Goal: Task Accomplishment & Management: Use online tool/utility

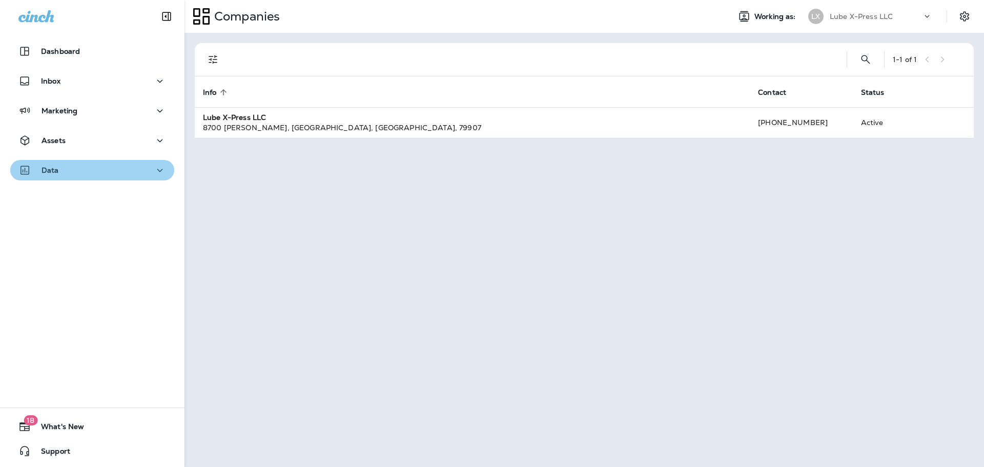
click at [154, 164] on icon "button" at bounding box center [160, 170] width 12 height 13
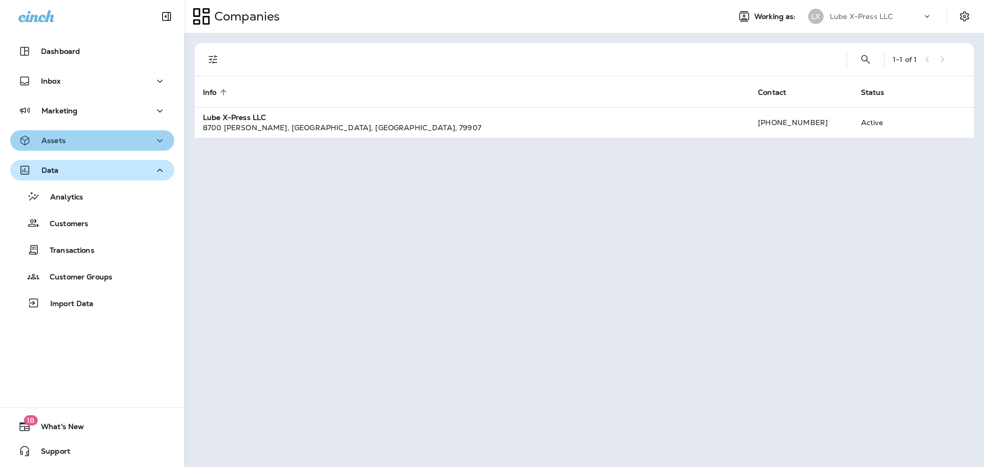
click at [154, 142] on icon "button" at bounding box center [160, 140] width 12 height 13
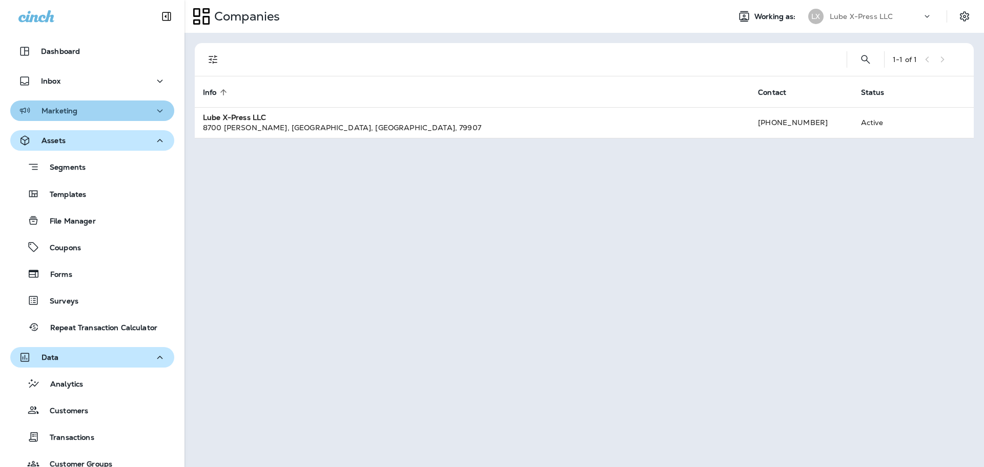
click at [154, 113] on icon "button" at bounding box center [160, 111] width 12 height 13
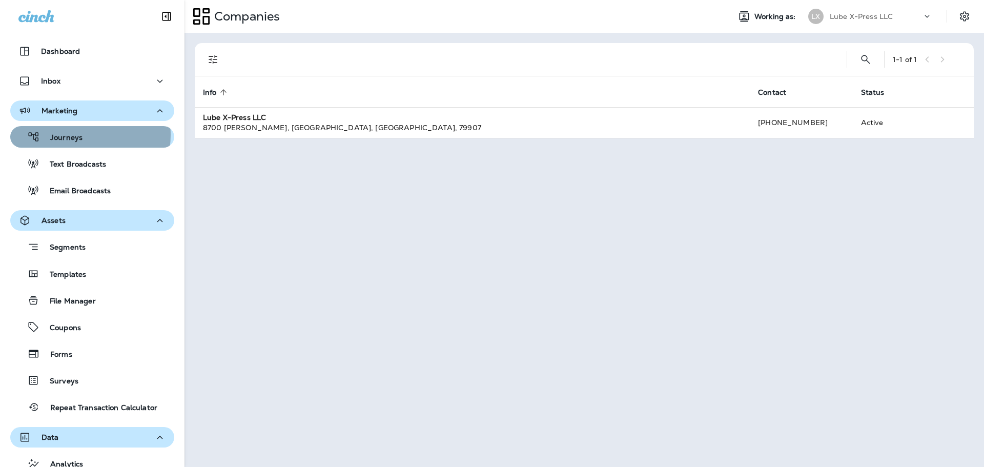
click at [80, 135] on p "Journeys" at bounding box center [61, 138] width 43 height 10
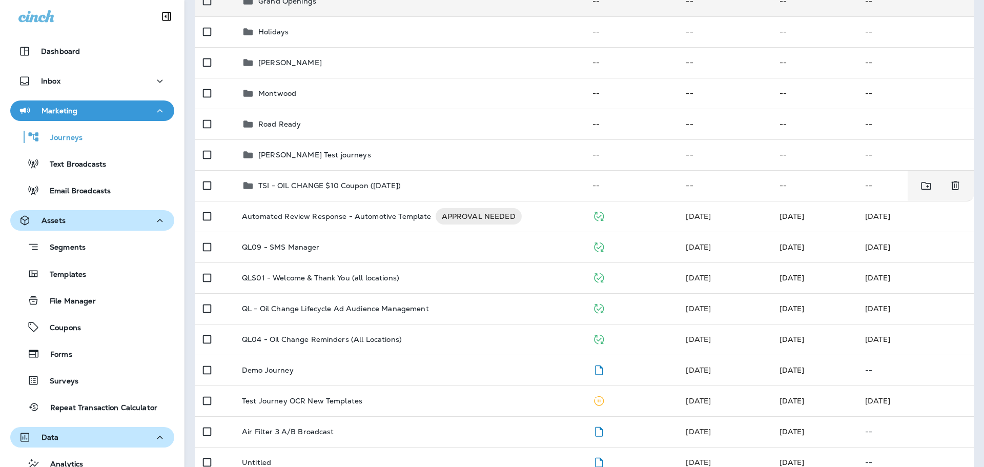
scroll to position [307, 0]
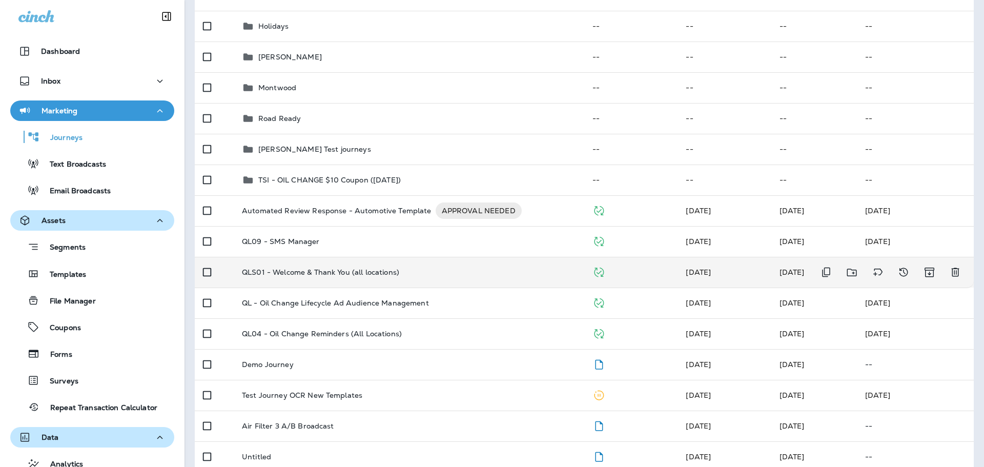
click at [459, 280] on td "QLS01 - Welcome & Thank You (all locations)" at bounding box center [409, 272] width 350 height 31
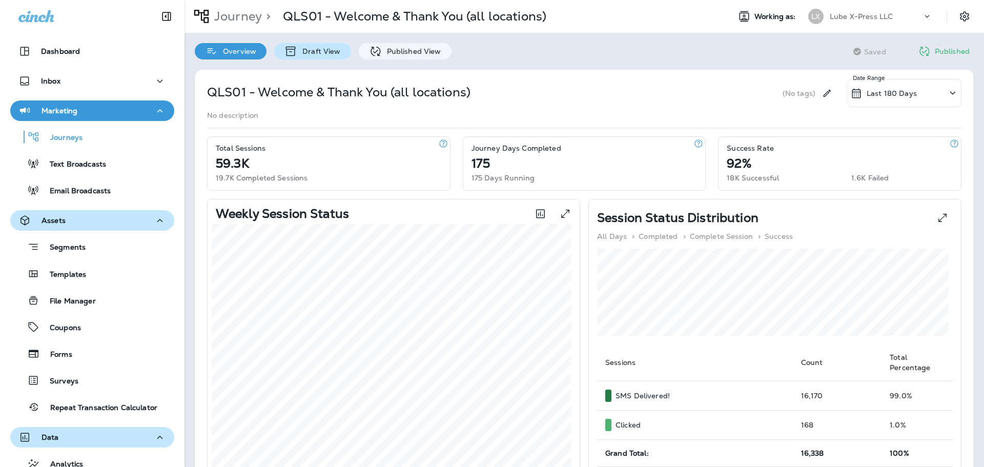
click at [317, 49] on p "Draft View" at bounding box center [318, 51] width 43 height 8
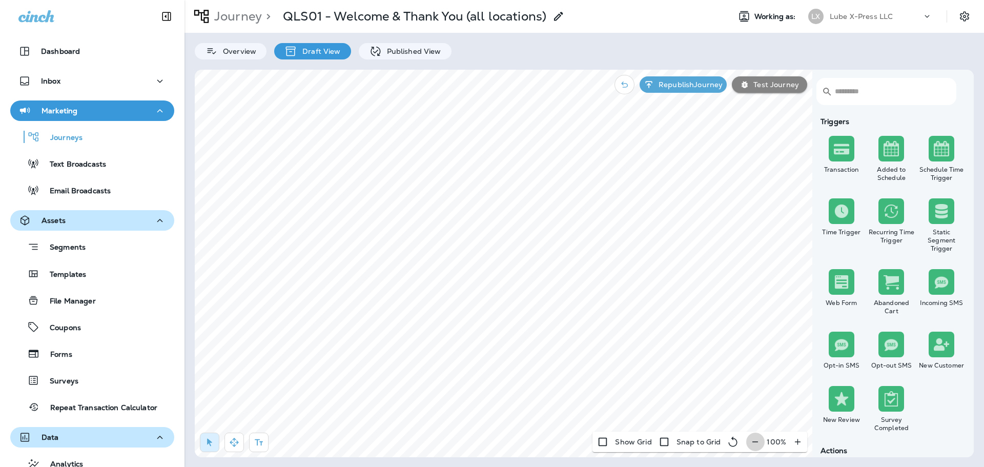
click at [756, 437] on icon "button" at bounding box center [755, 442] width 11 height 10
click at [756, 437] on icon "button" at bounding box center [759, 442] width 11 height 10
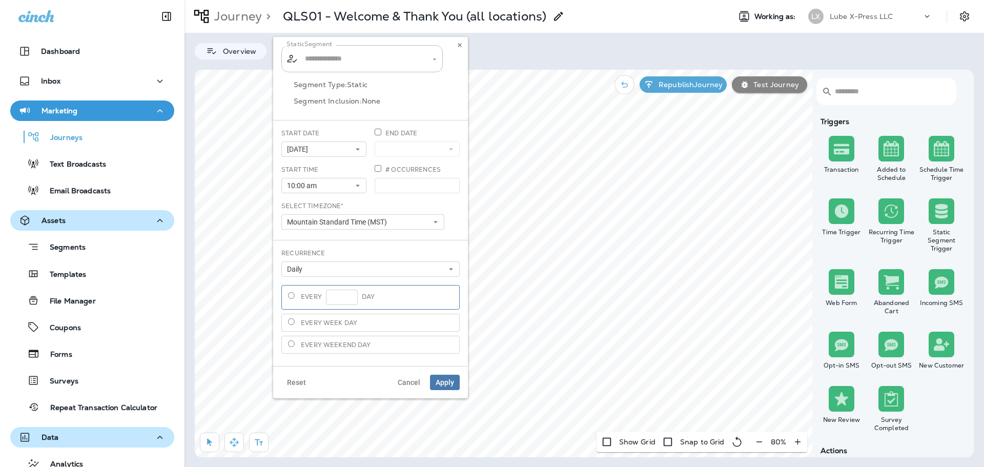
type input "**********"
click at [460, 43] on icon at bounding box center [460, 45] width 6 height 6
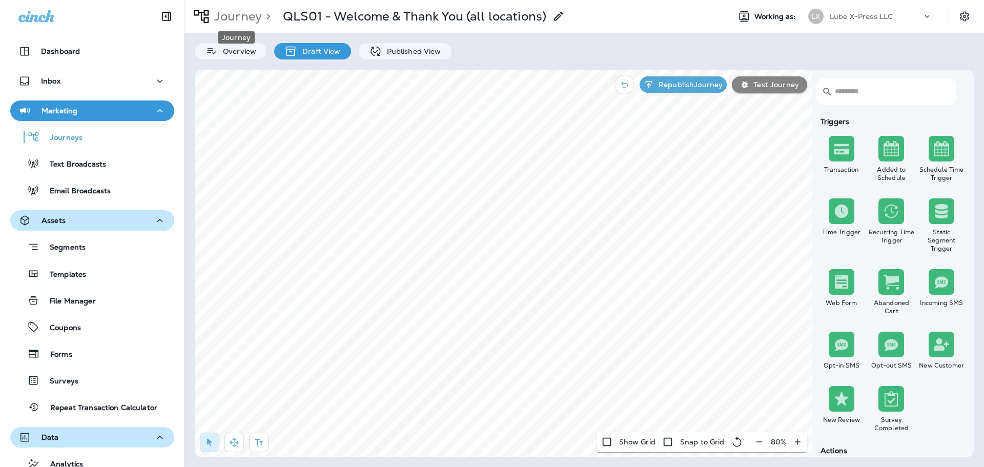
click at [243, 13] on p "Journey" at bounding box center [236, 16] width 52 height 15
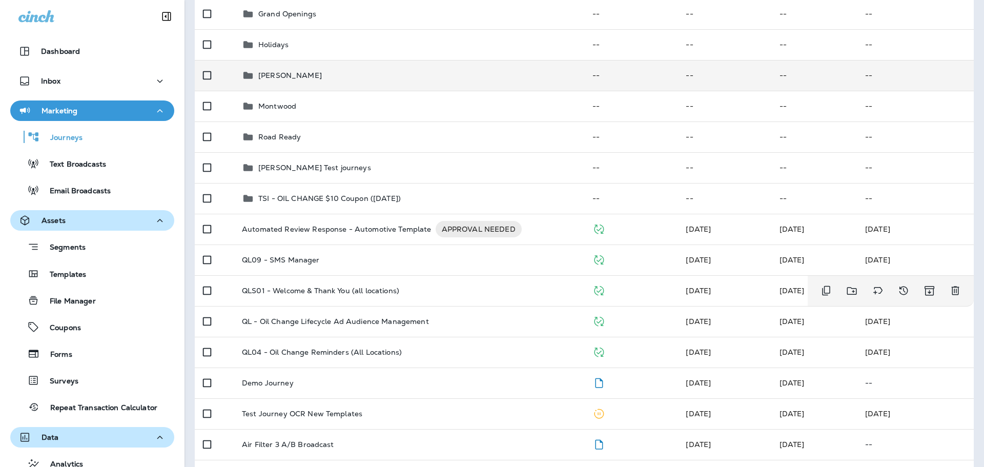
scroll to position [307, 0]
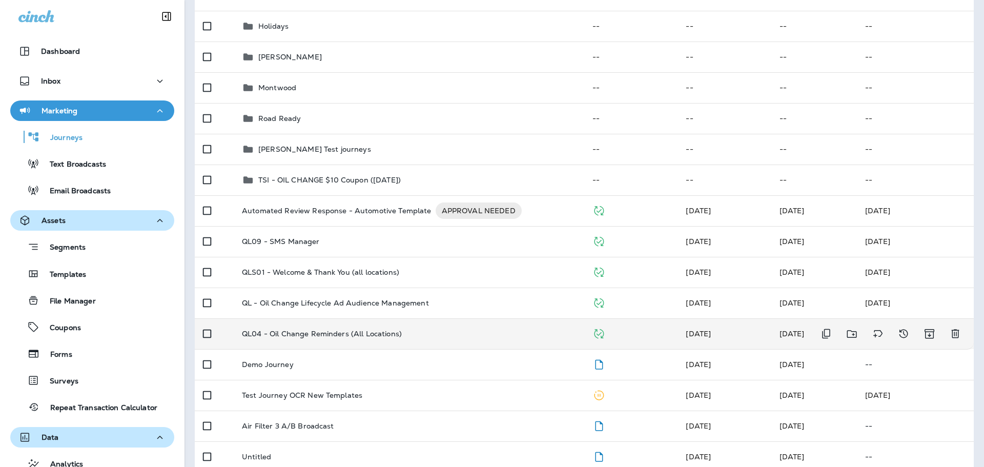
click at [364, 334] on p "QL04 - Oil Change Reminders (All Locations)" at bounding box center [322, 333] width 160 height 8
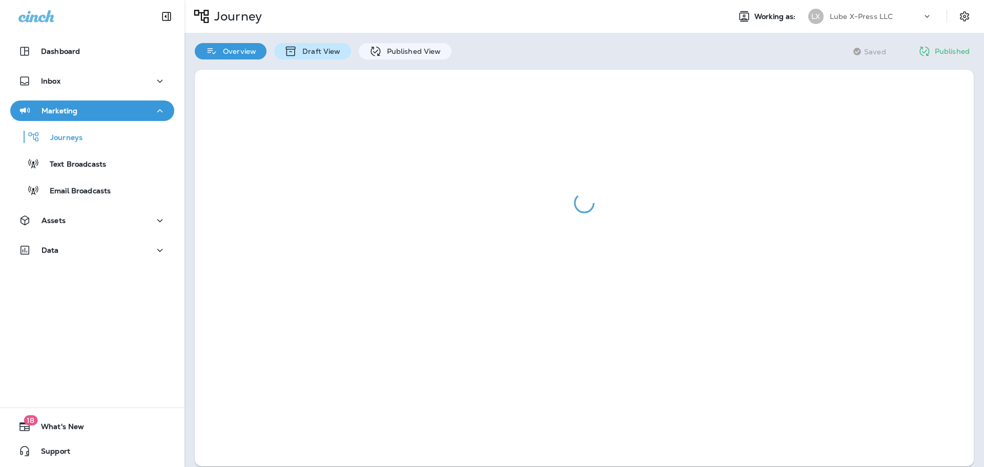
click at [315, 46] on div "Draft View" at bounding box center [312, 51] width 76 height 16
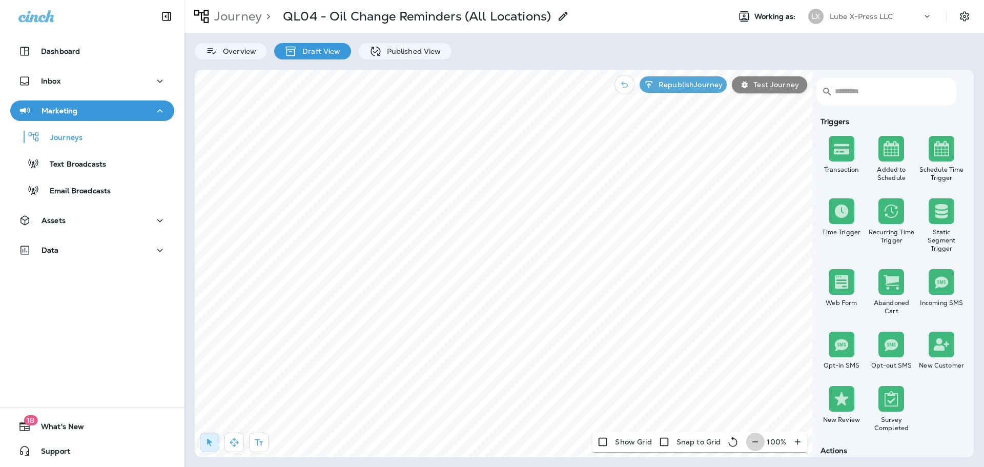
click at [753, 441] on icon "button" at bounding box center [755, 442] width 11 height 10
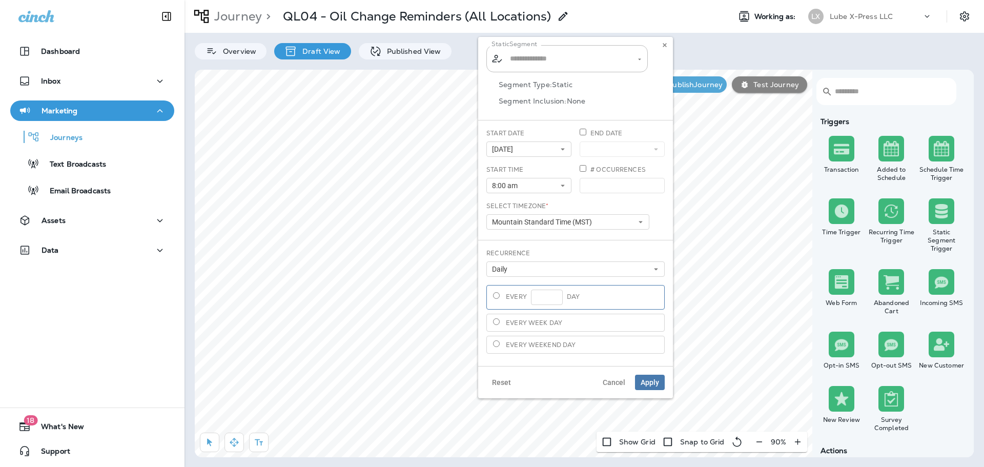
type input "**********"
click at [619, 380] on span "Cancel" at bounding box center [614, 382] width 23 height 7
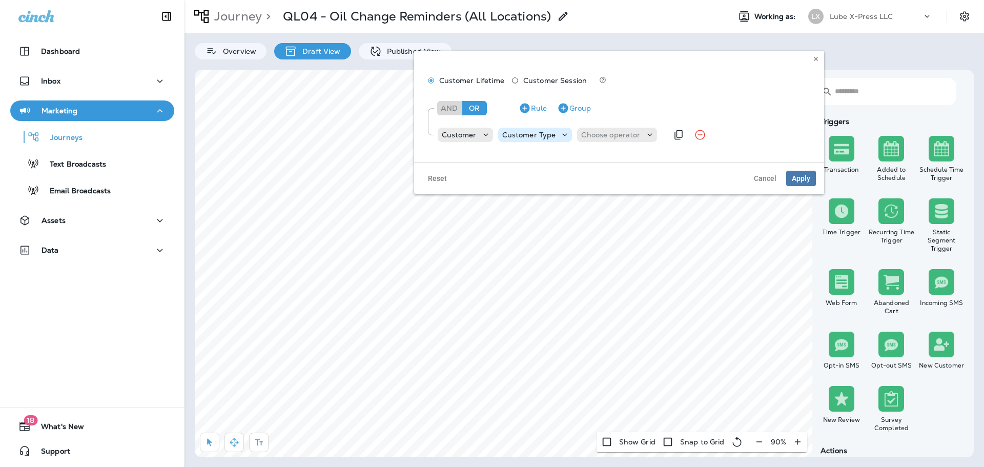
click at [561, 134] on icon at bounding box center [565, 135] width 10 height 10
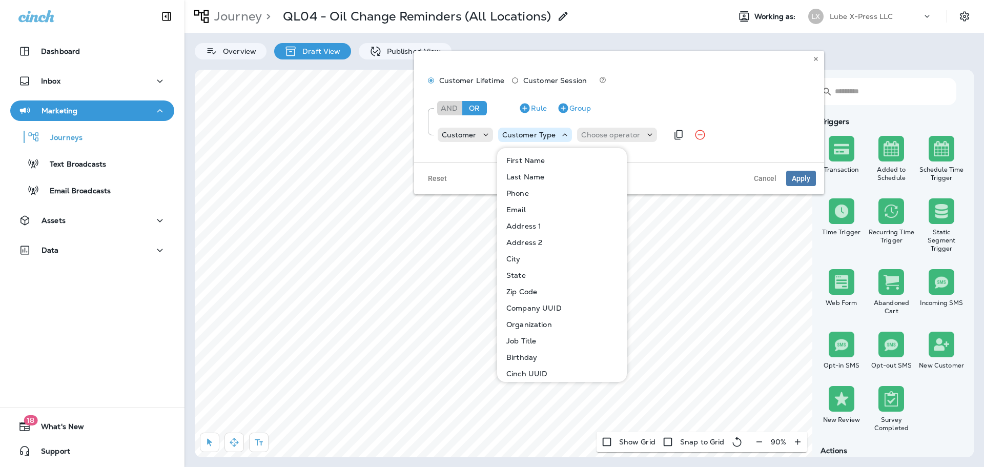
click at [561, 134] on icon at bounding box center [565, 135] width 10 height 10
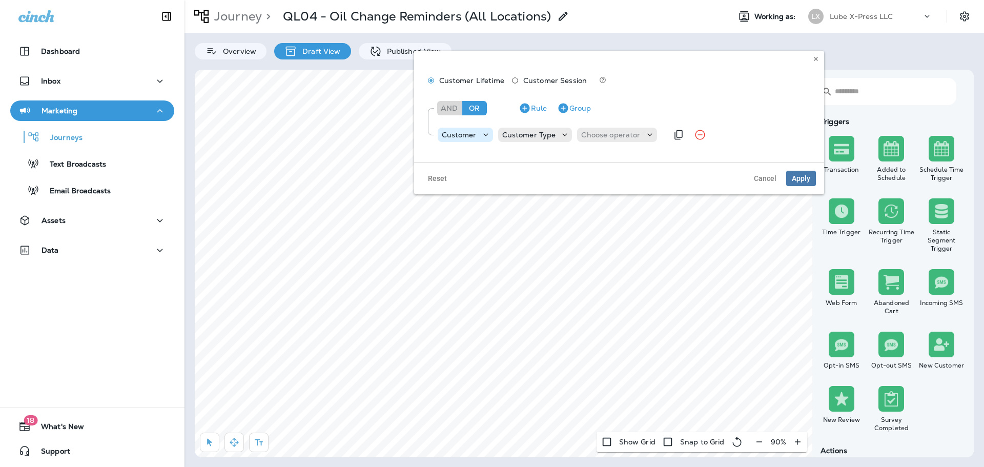
click at [488, 133] on icon at bounding box center [486, 135] width 10 height 10
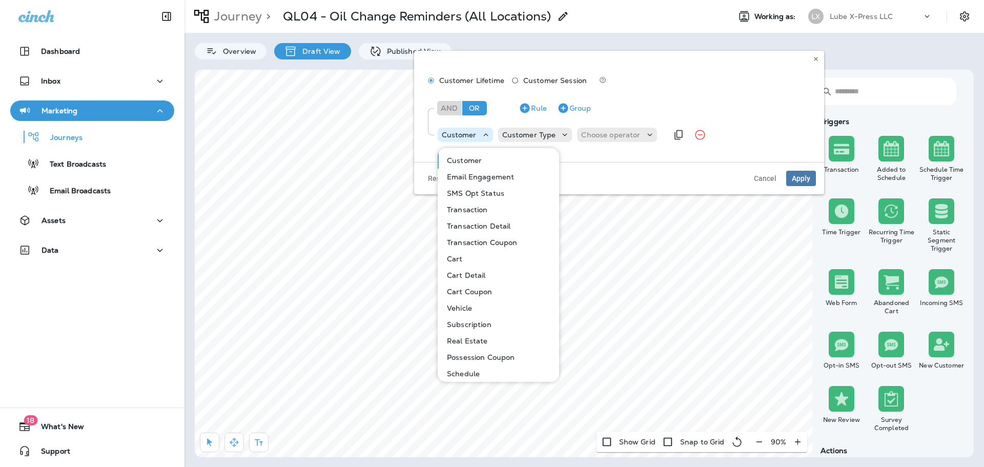
click at [488, 133] on icon at bounding box center [486, 135] width 10 height 10
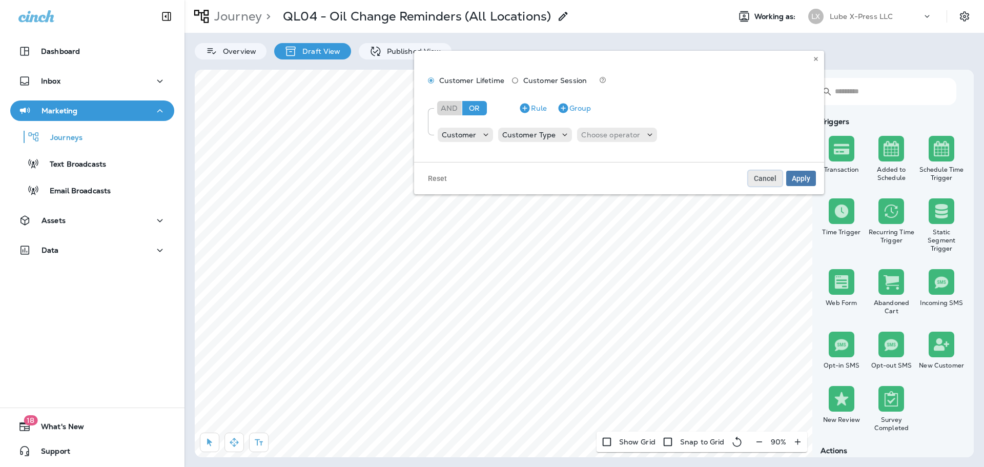
click at [764, 172] on button "Cancel" at bounding box center [765, 178] width 34 height 15
click at [482, 136] on icon at bounding box center [486, 135] width 10 height 10
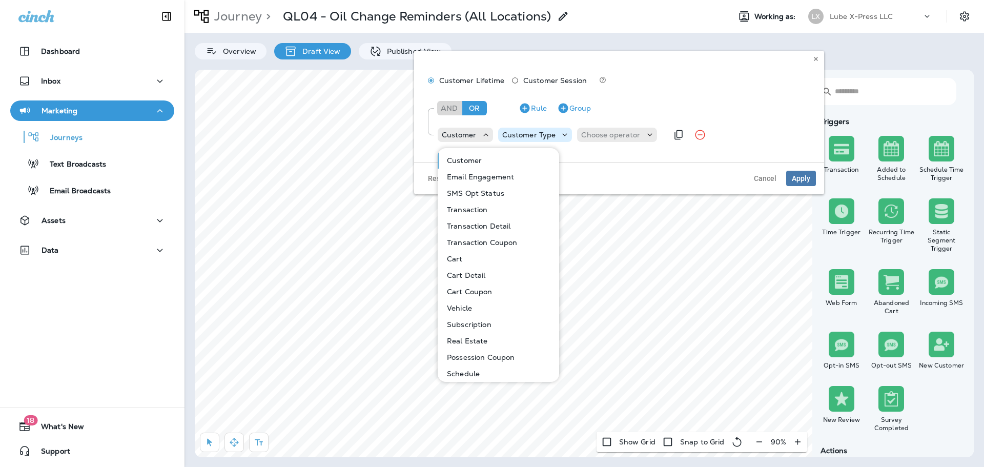
click at [539, 133] on p "Customer Type" at bounding box center [529, 135] width 54 height 8
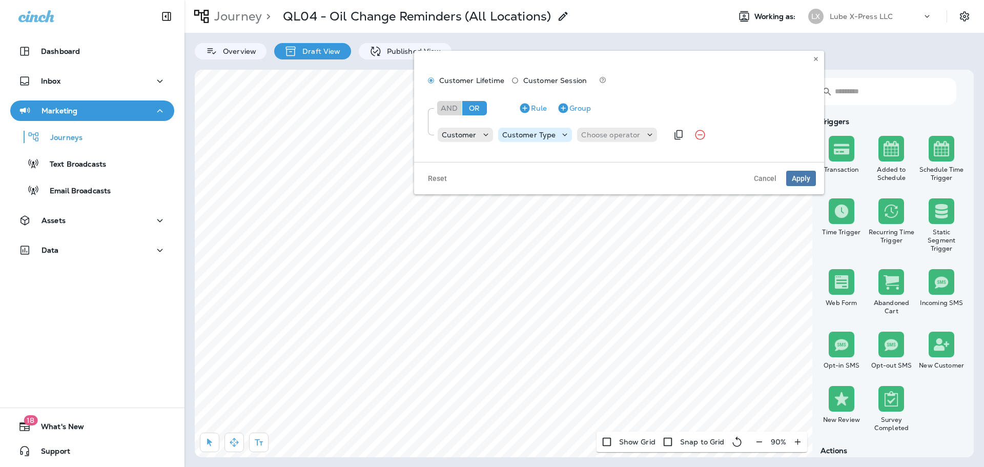
click at [562, 136] on icon at bounding box center [565, 135] width 10 height 10
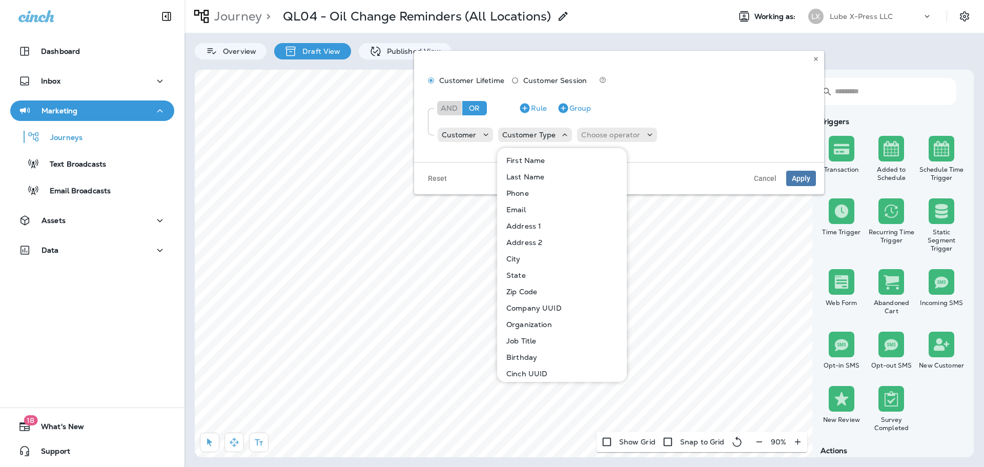
click at [674, 160] on div "Customer Lifetime Customer Session And Or Rule Group Customer Customer Type Cho…" at bounding box center [619, 106] width 410 height 111
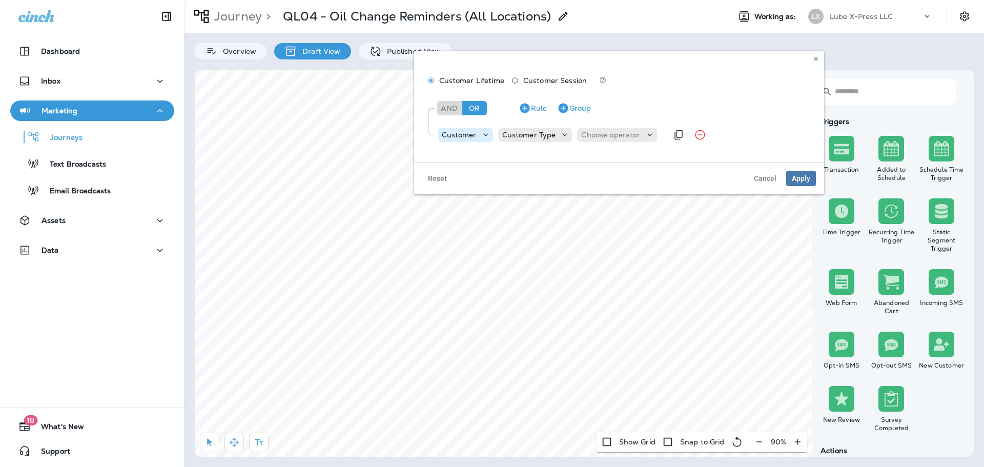
click at [484, 132] on icon at bounding box center [486, 135] width 10 height 10
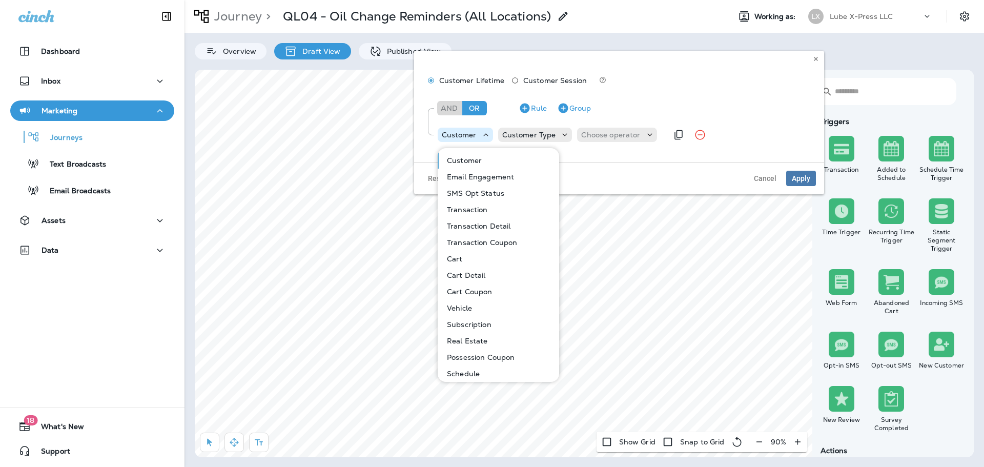
click at [484, 132] on icon at bounding box center [486, 135] width 10 height 10
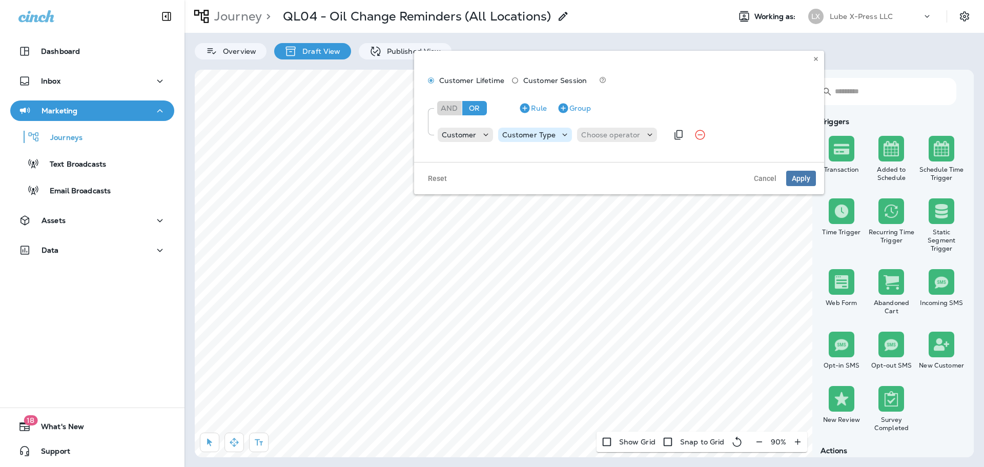
click at [561, 137] on icon at bounding box center [565, 135] width 10 height 10
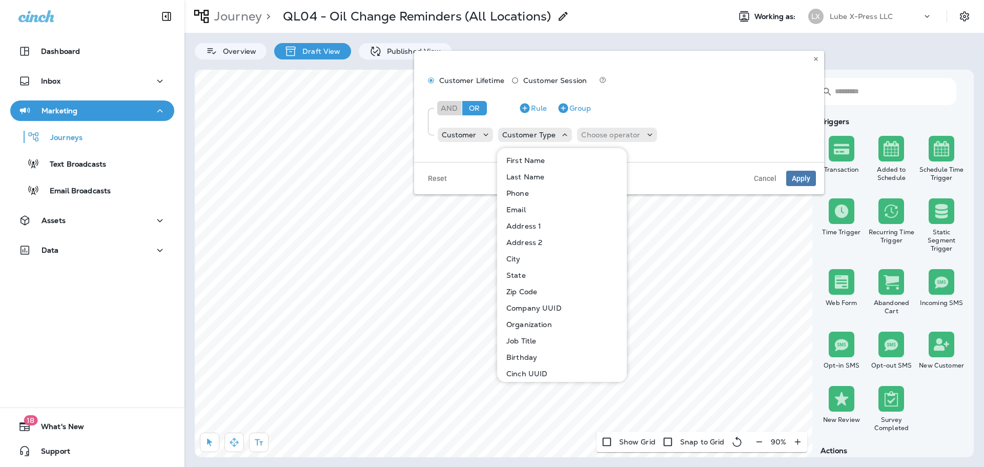
click at [656, 168] on div "Reset Cancel Apply" at bounding box center [619, 178] width 410 height 32
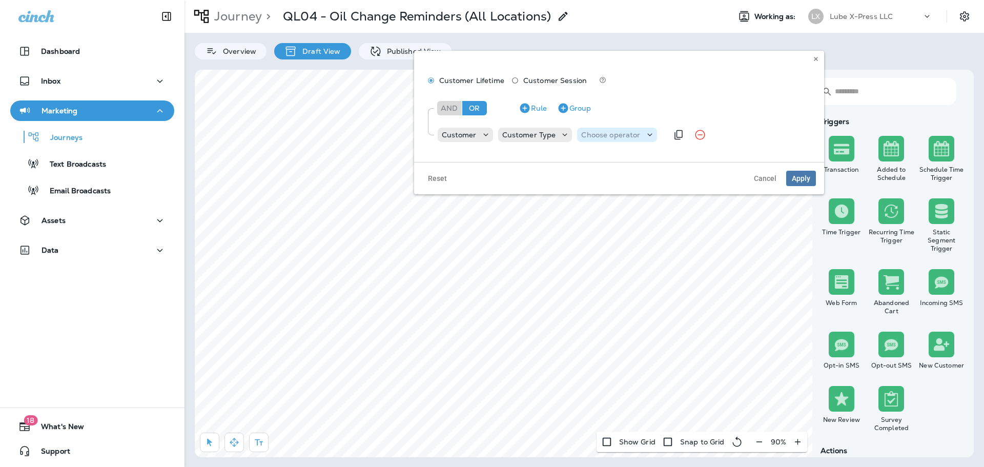
click at [646, 134] on icon at bounding box center [650, 135] width 10 height 10
click at [647, 134] on use at bounding box center [649, 134] width 5 height 3
click at [761, 175] on span "Cancel" at bounding box center [765, 178] width 23 height 7
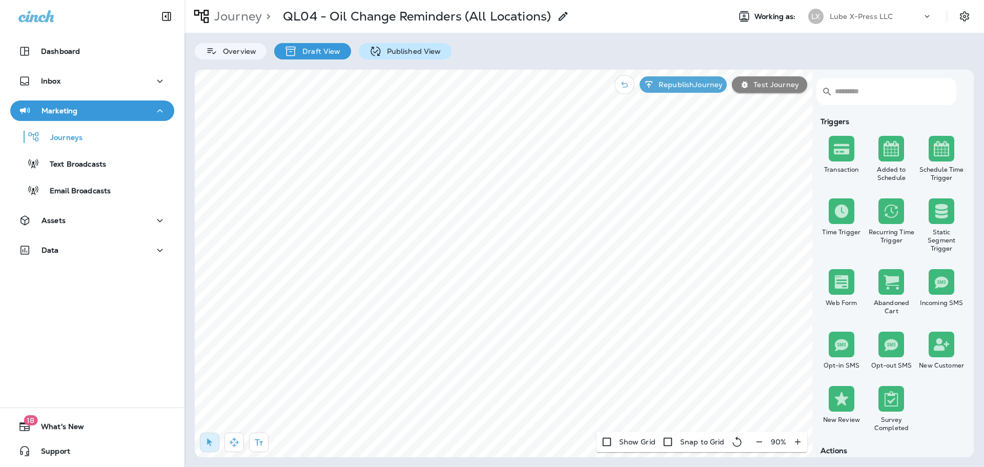
click at [406, 49] on p "Published View" at bounding box center [411, 51] width 59 height 8
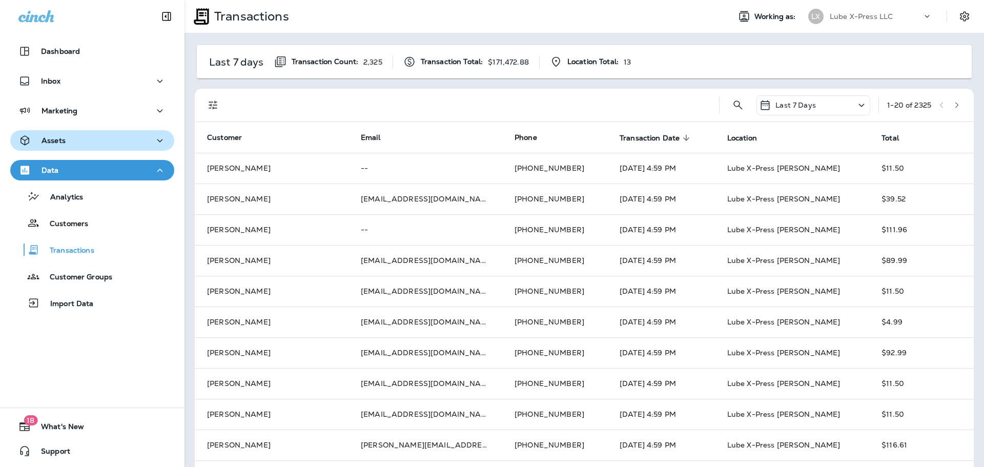
click at [154, 140] on icon "button" at bounding box center [160, 140] width 12 height 13
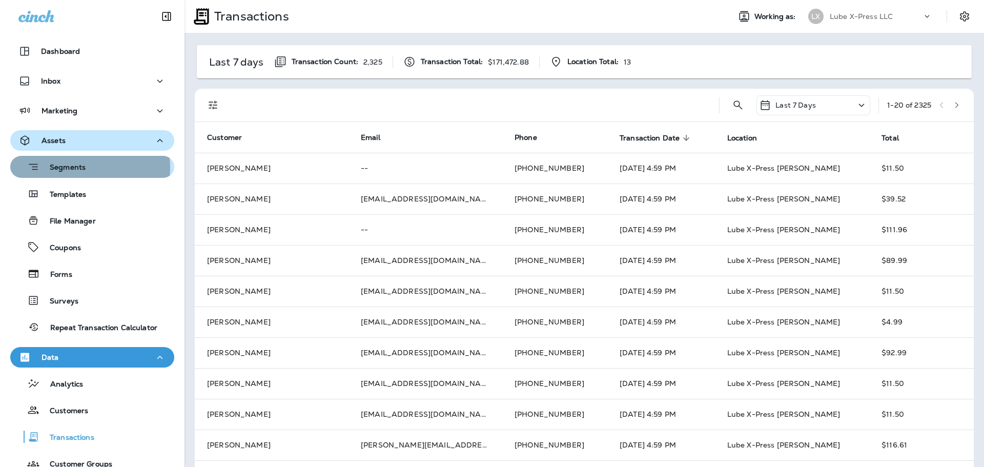
click at [72, 168] on p "Segments" at bounding box center [62, 168] width 46 height 10
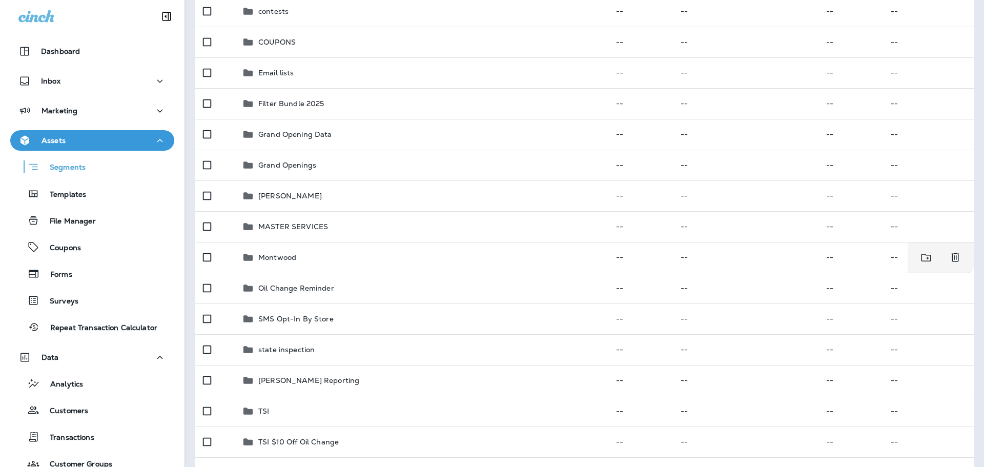
scroll to position [231, 0]
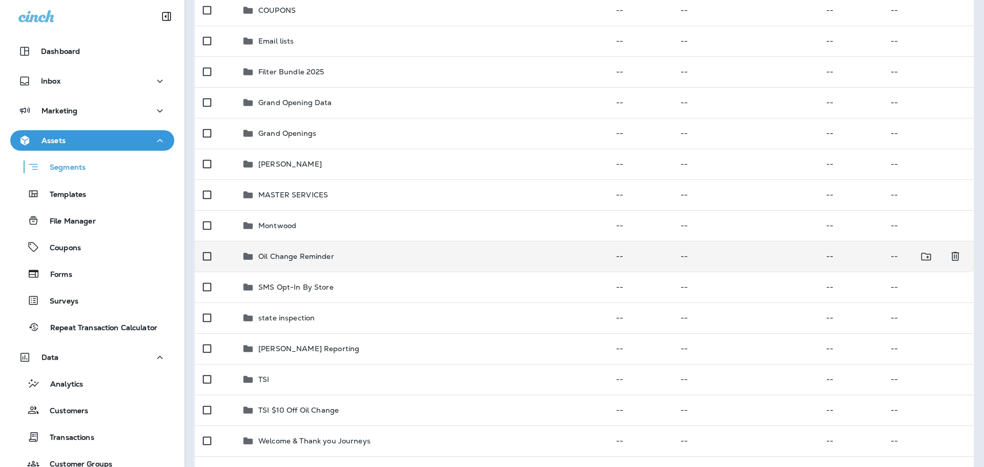
click at [348, 257] on div "Oil Change Reminder" at bounding box center [421, 256] width 358 height 12
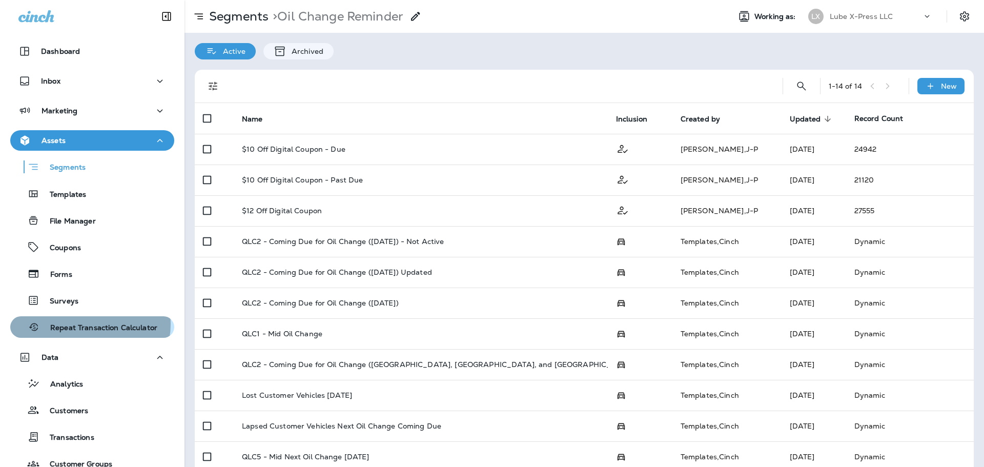
click at [87, 324] on p "Repeat Transaction Calculator" at bounding box center [98, 328] width 117 height 10
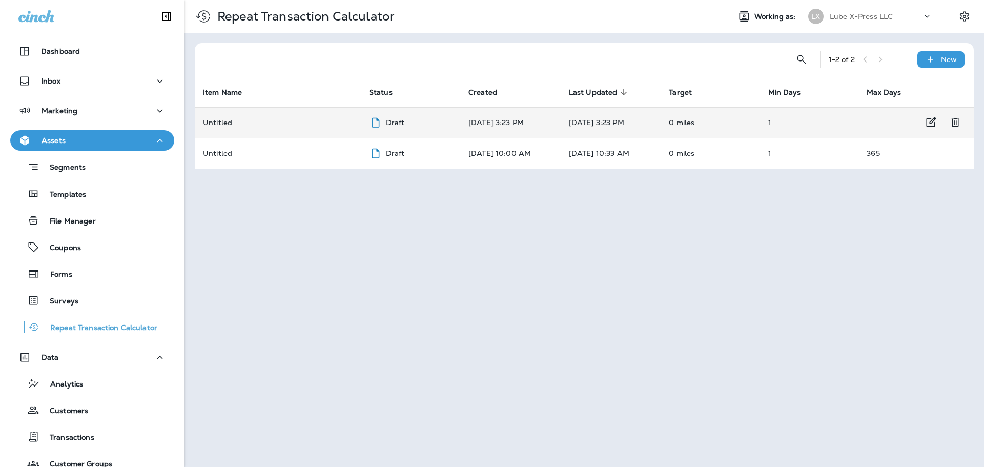
click at [386, 120] on p "Draft" at bounding box center [395, 122] width 19 height 8
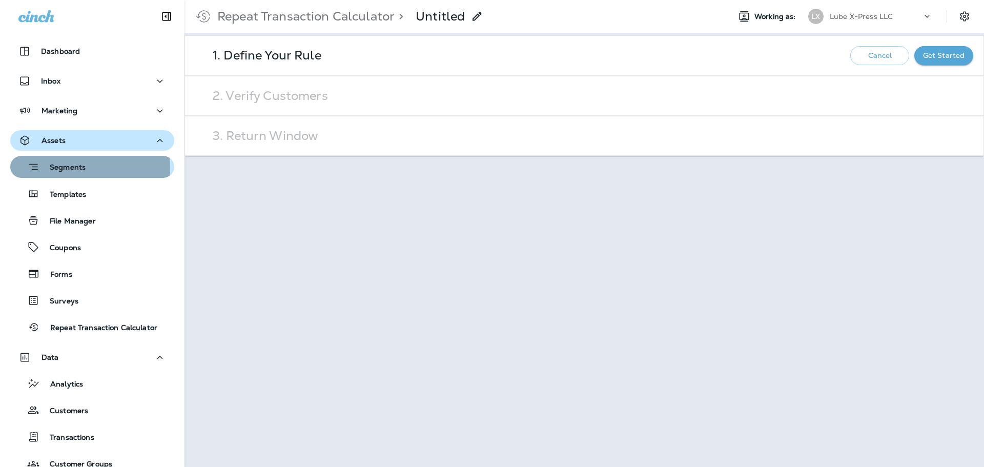
click at [75, 167] on p "Segments" at bounding box center [62, 168] width 46 height 10
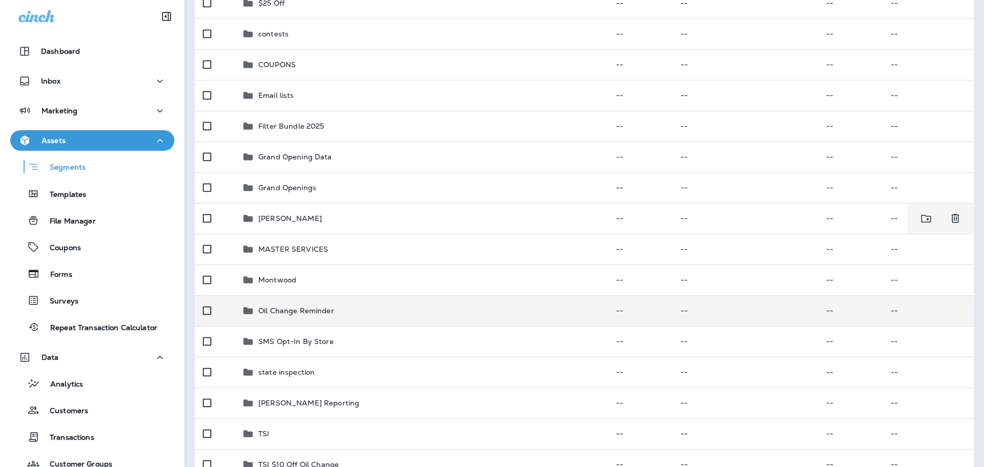
scroll to position [205, 0]
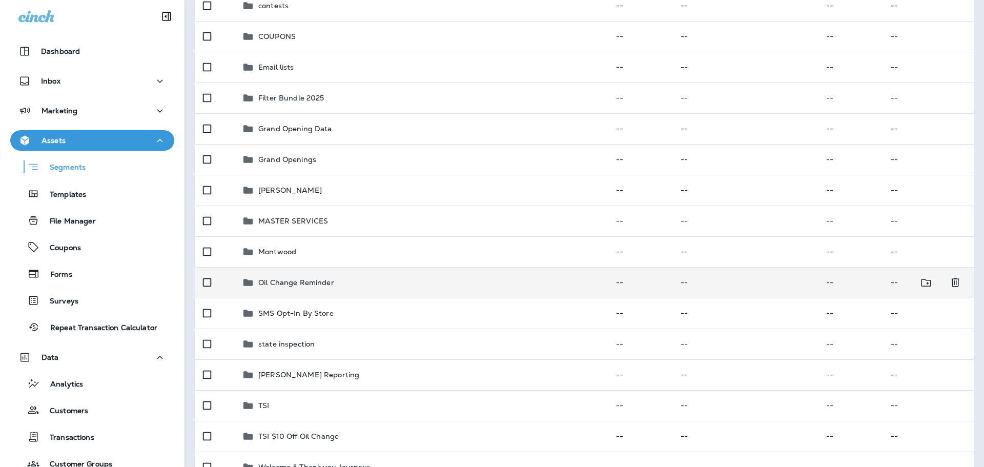
click at [496, 272] on td "Oil Change Reminder" at bounding box center [421, 282] width 374 height 31
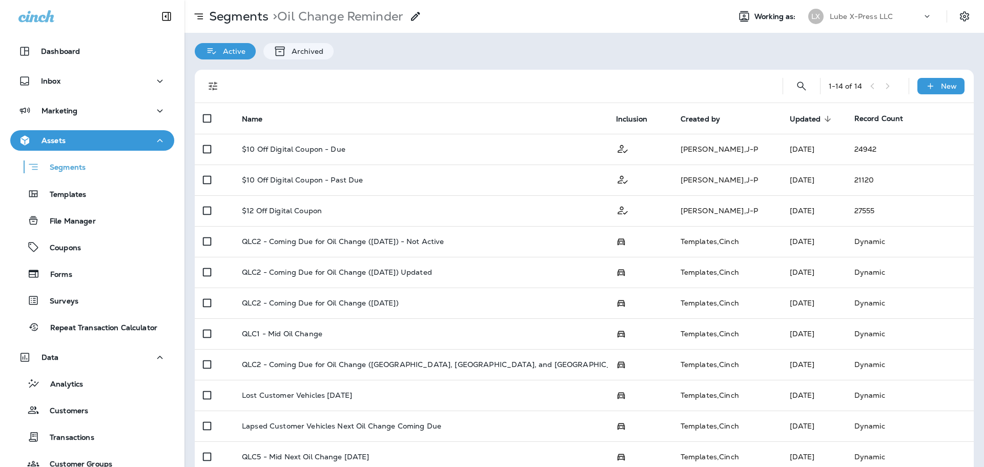
click at [222, 48] on p "Active" at bounding box center [232, 51] width 28 height 8
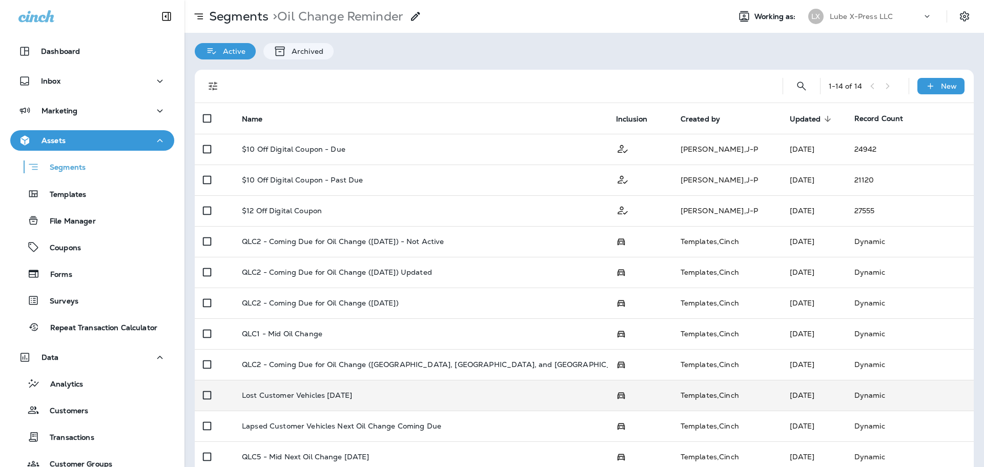
click at [230, 48] on p "Active" at bounding box center [232, 51] width 28 height 8
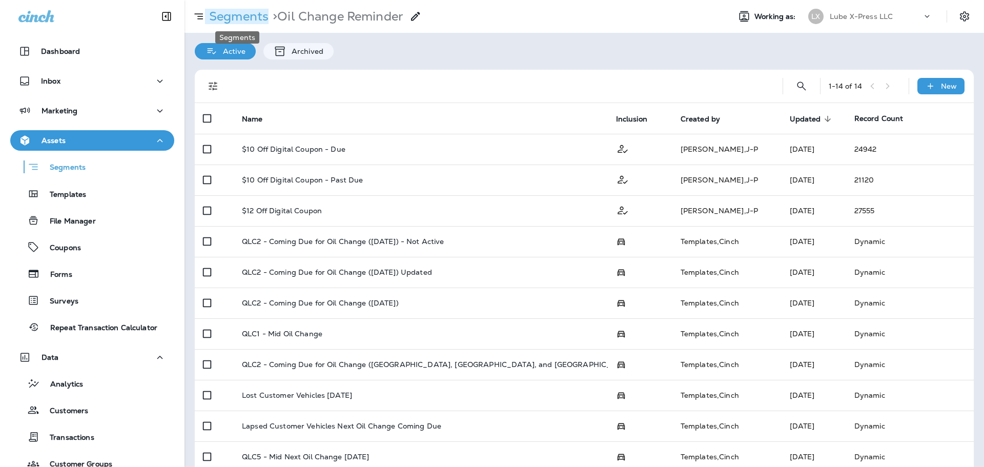
click at [233, 14] on p "Segments" at bounding box center [237, 16] width 64 height 15
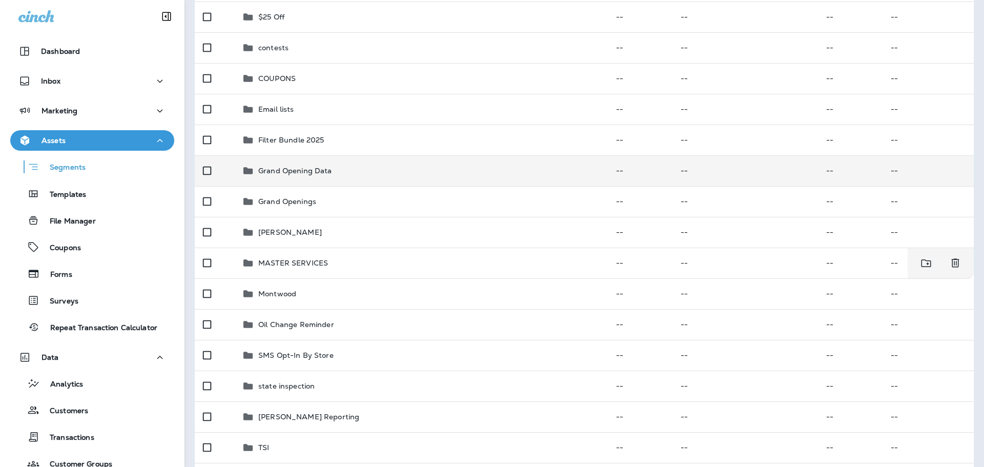
scroll to position [205, 0]
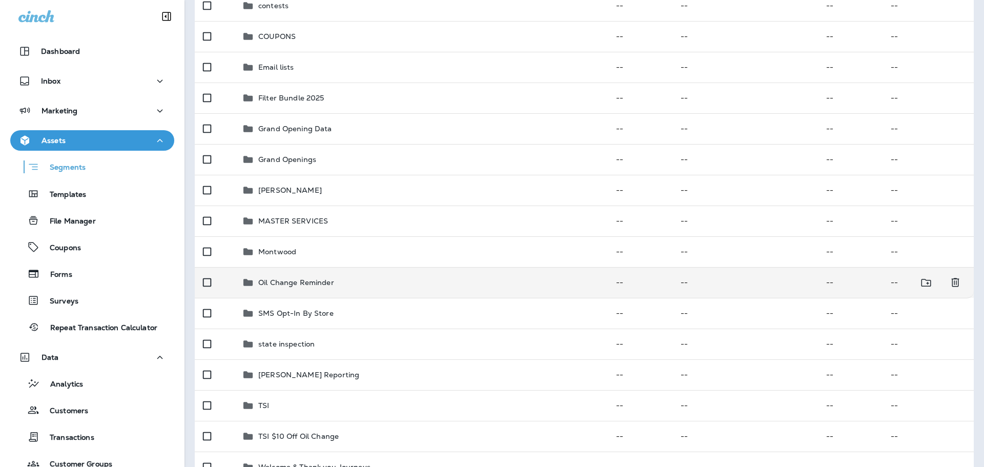
click at [402, 288] on td "Oil Change Reminder" at bounding box center [421, 282] width 374 height 31
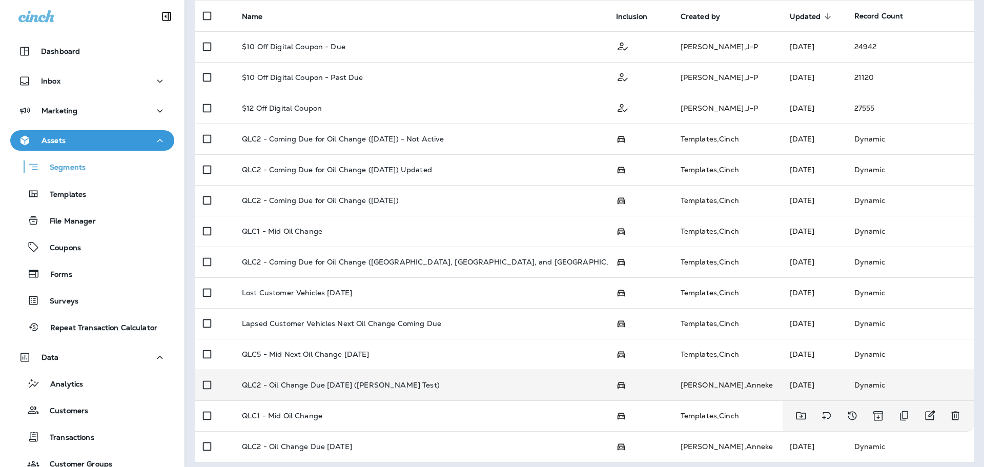
scroll to position [108, 0]
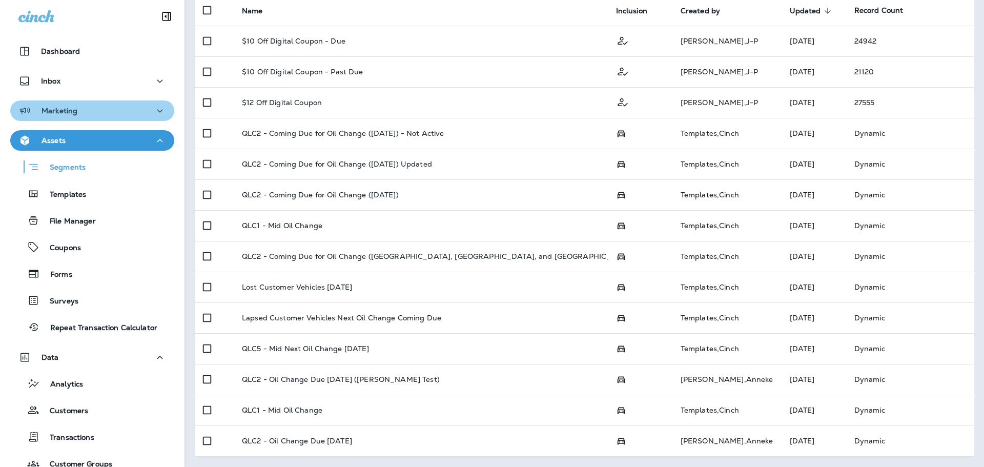
click at [154, 109] on icon "button" at bounding box center [160, 111] width 12 height 13
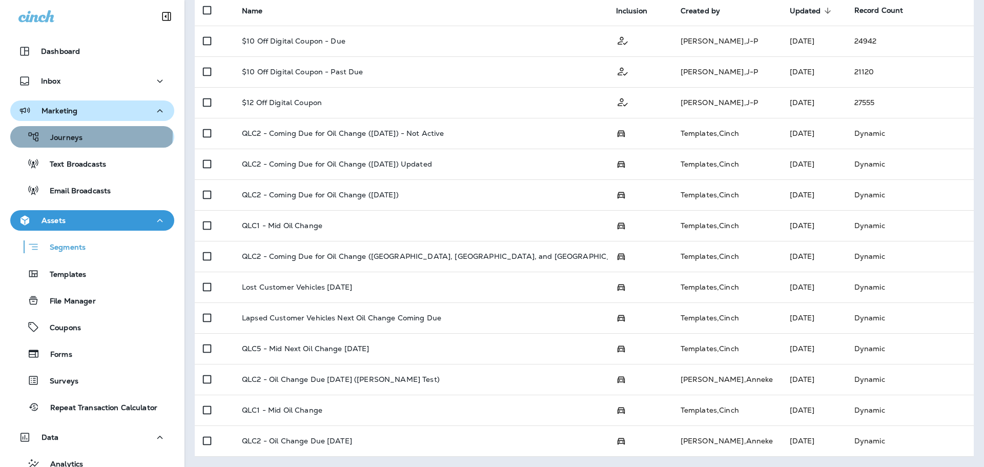
click at [91, 136] on div "Journeys" at bounding box center [92, 136] width 156 height 15
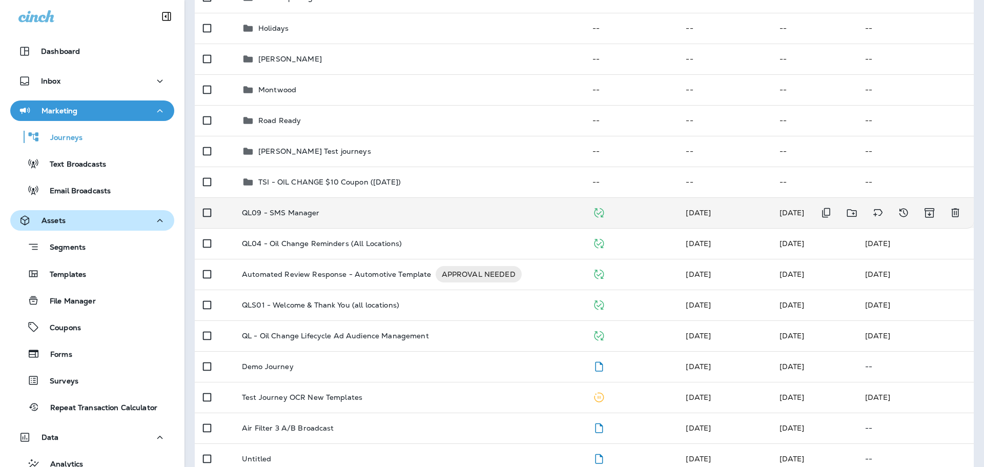
scroll to position [307, 0]
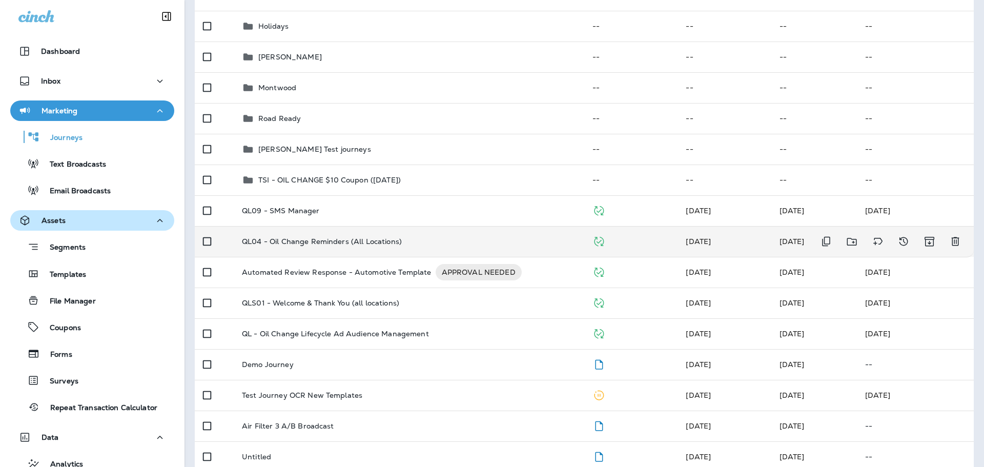
click at [380, 237] on p "QL04 - Oil Change Reminders (All Locations)" at bounding box center [322, 241] width 160 height 8
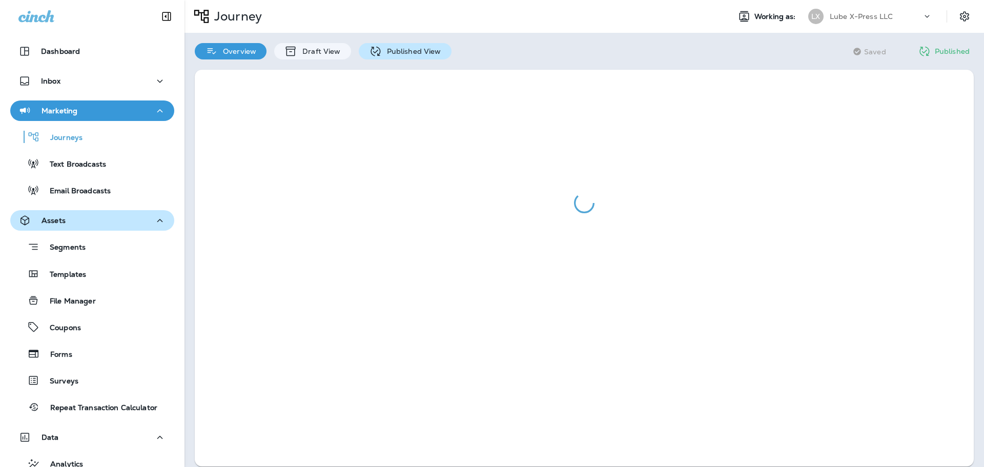
click at [382, 44] on div "Published View" at bounding box center [405, 51] width 93 height 16
